Goal: Task Accomplishment & Management: Use online tool/utility

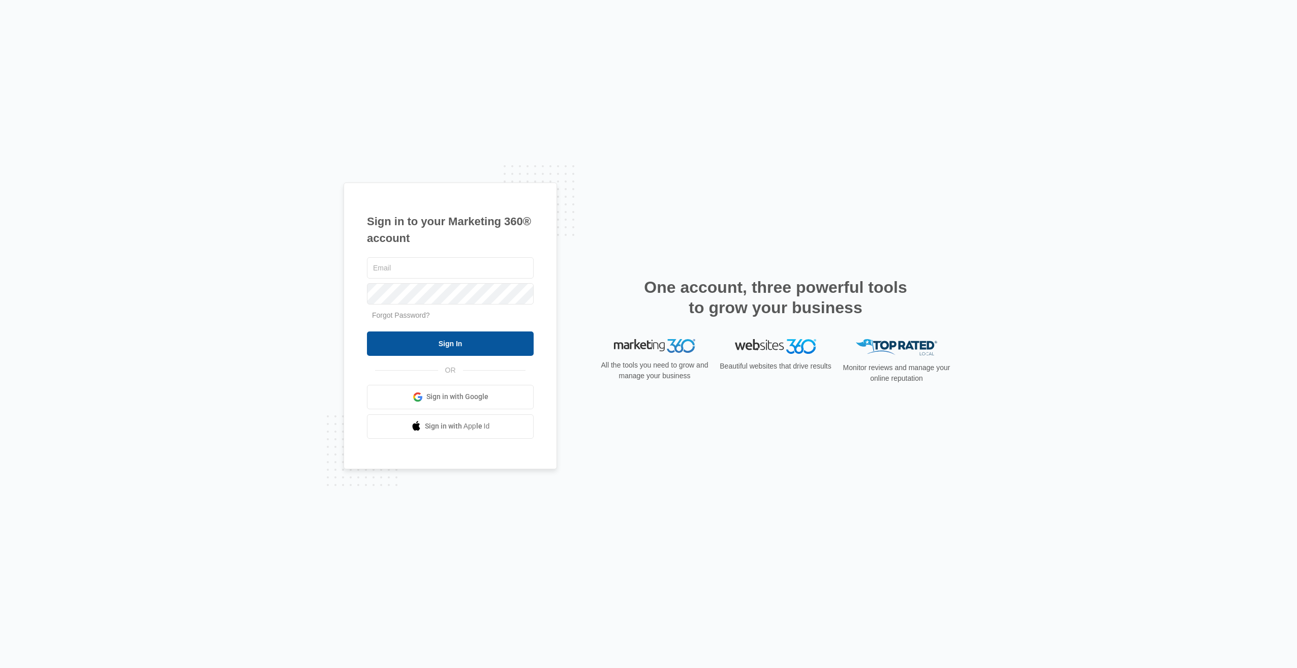
type input "[PERSON_NAME][EMAIL_ADDRESS][PERSON_NAME][DOMAIN_NAME]"
click at [406, 343] on input "Sign In" at bounding box center [450, 343] width 167 height 24
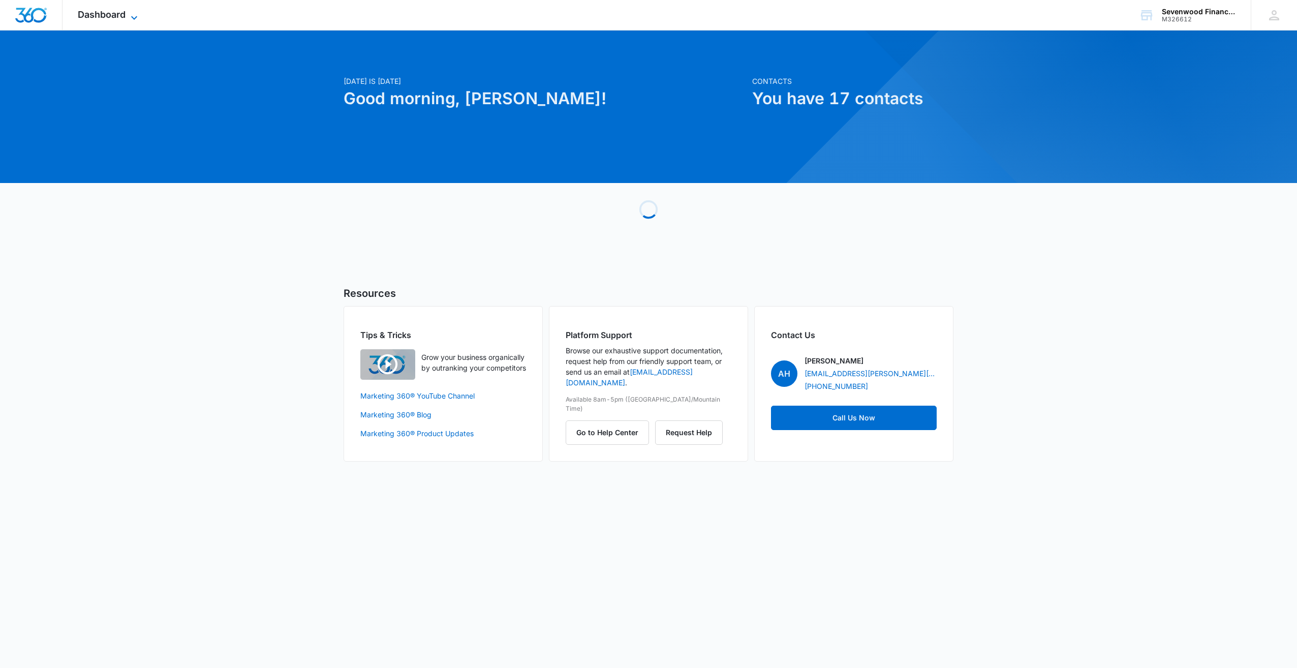
click at [123, 13] on span "Dashboard" at bounding box center [102, 14] width 48 height 11
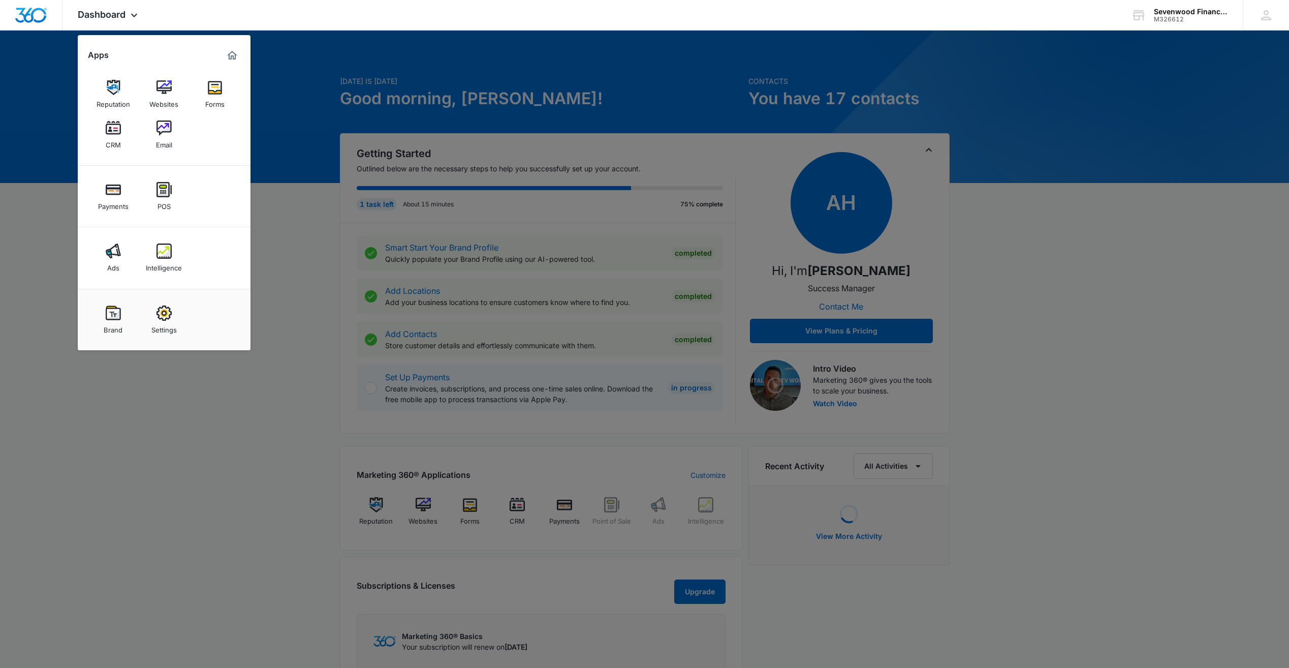
click at [108, 141] on div "CRM" at bounding box center [113, 142] width 15 height 13
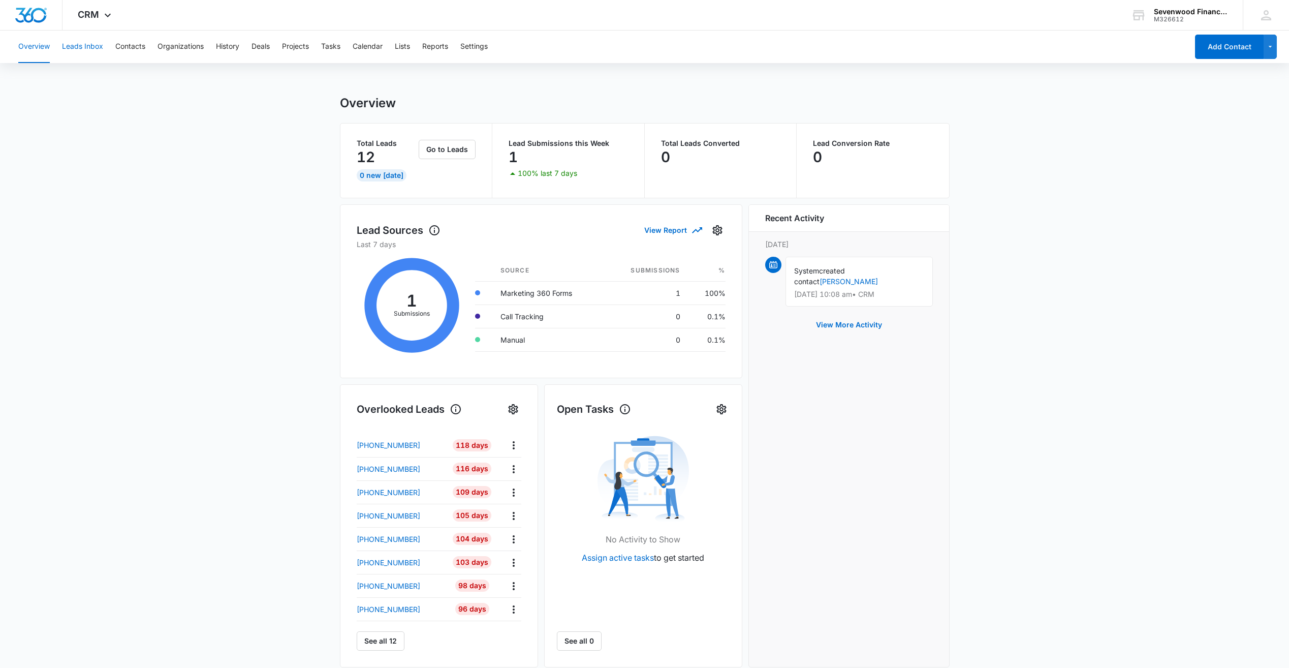
click at [85, 44] on button "Leads Inbox" at bounding box center [82, 46] width 41 height 33
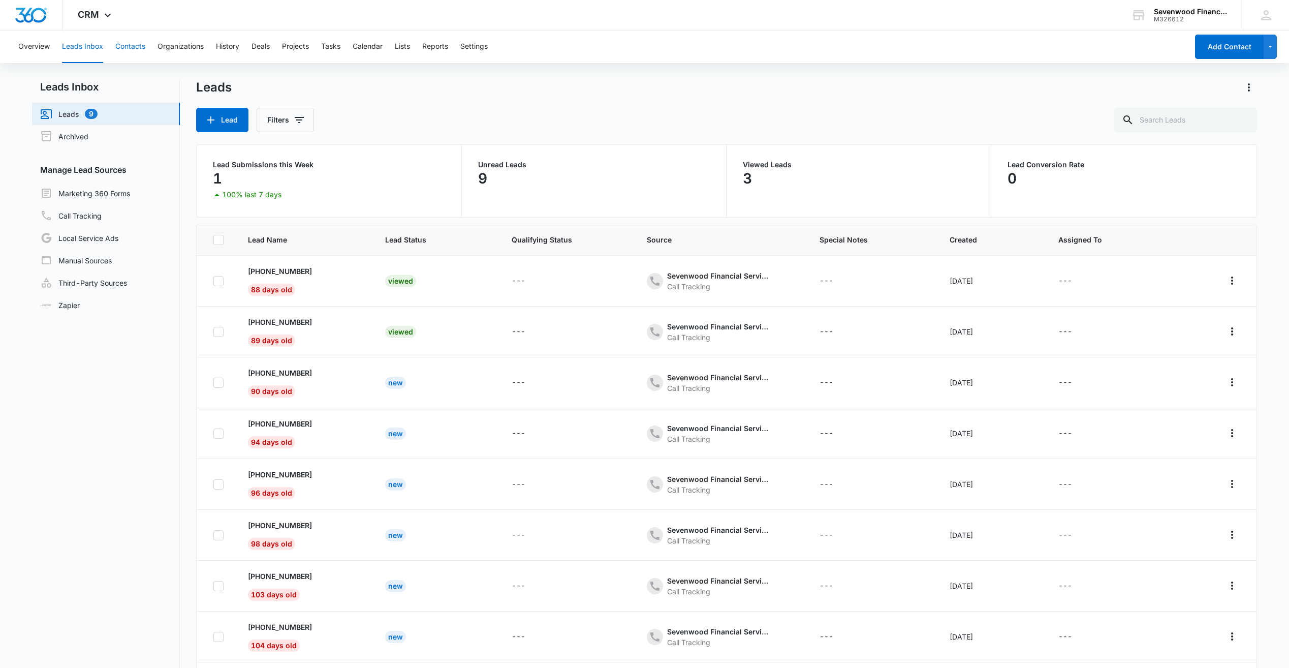
click at [128, 45] on button "Contacts" at bounding box center [130, 46] width 30 height 33
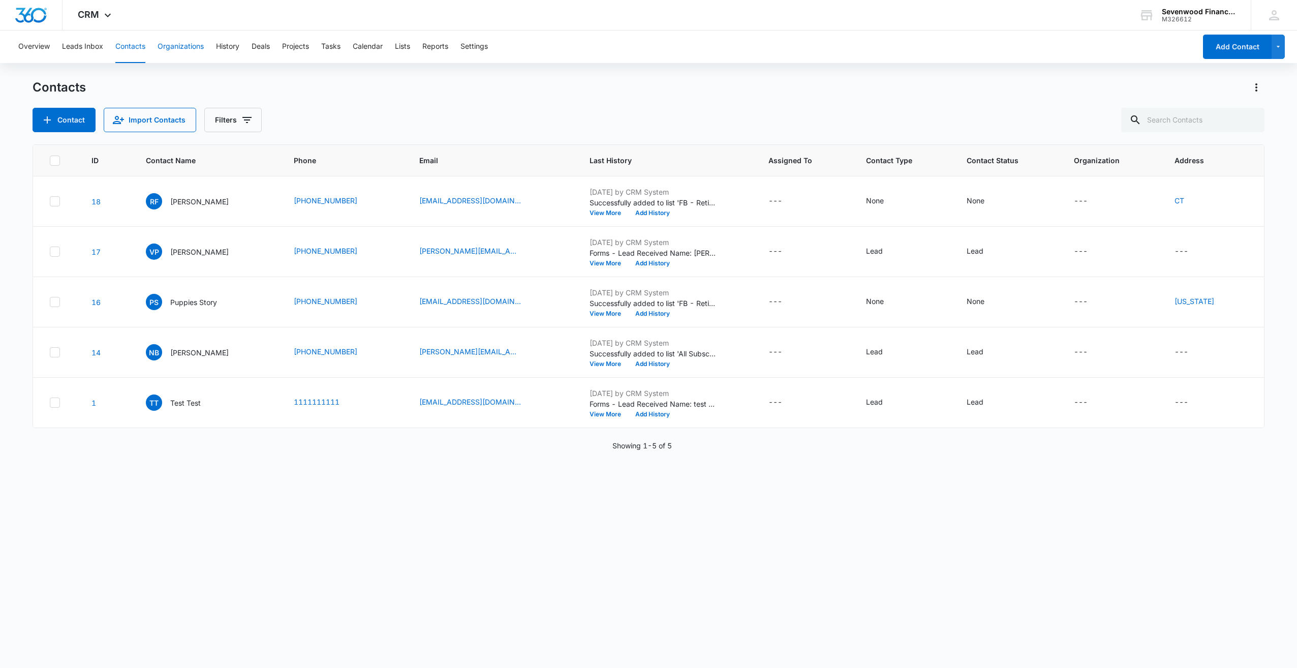
click at [179, 45] on button "Organizations" at bounding box center [181, 46] width 46 height 33
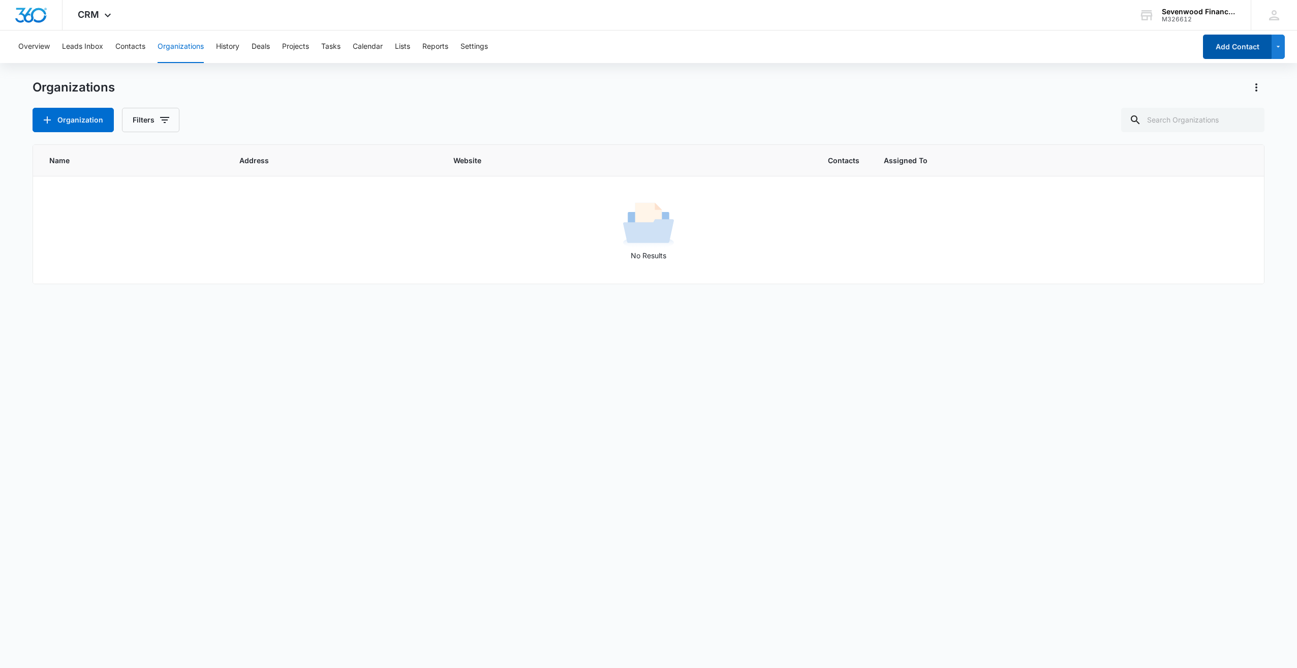
click at [1248, 45] on button "Add Contact" at bounding box center [1237, 47] width 69 height 24
